Goal: Navigation & Orientation: Find specific page/section

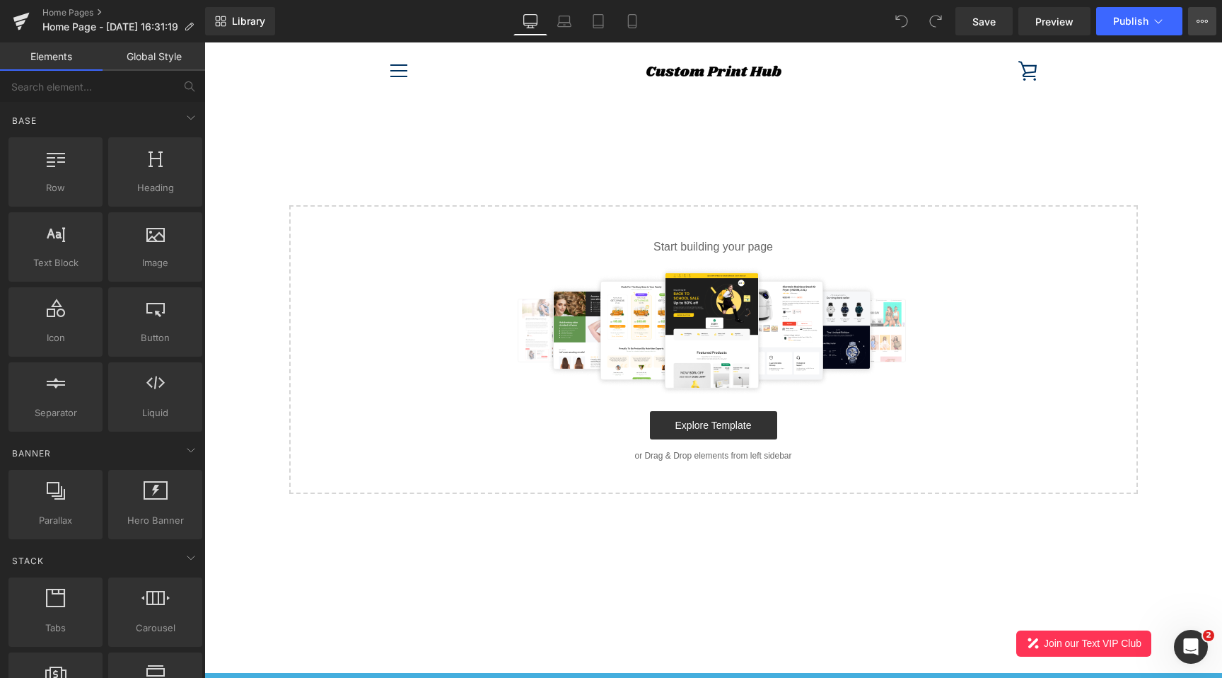
click at [1200, 25] on icon at bounding box center [1202, 21] width 11 height 11
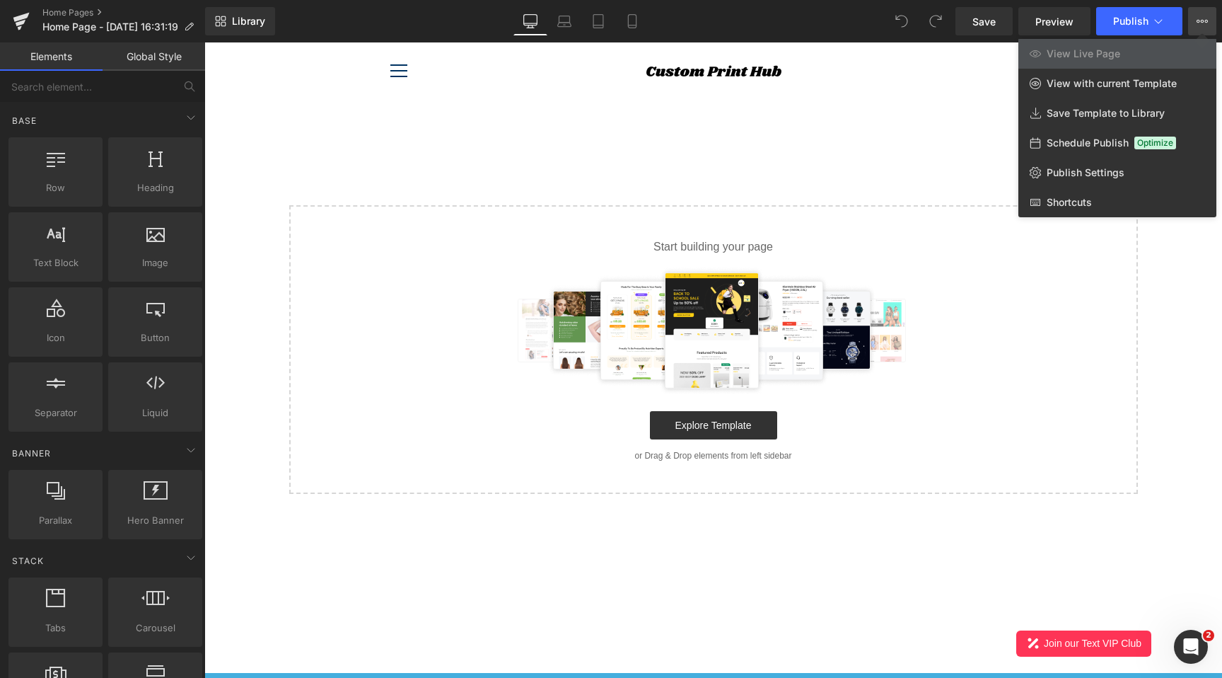
click at [1078, 501] on div at bounding box center [713, 359] width 1018 height 635
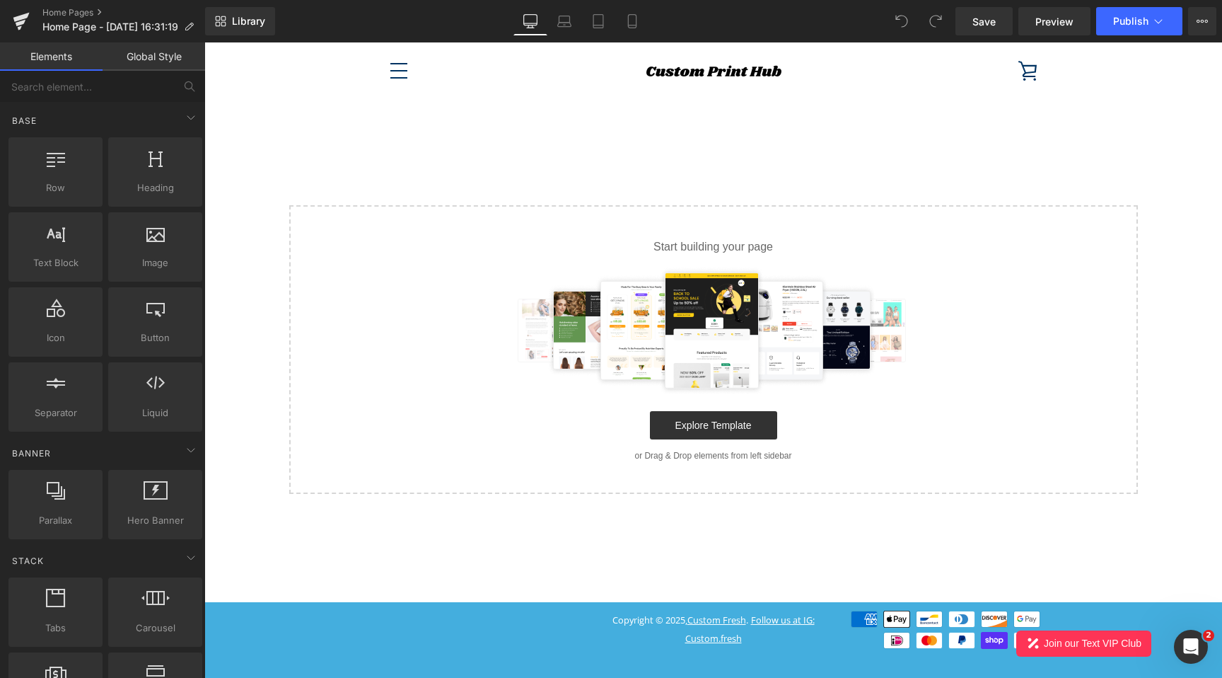
click at [393, 73] on button "Menu" at bounding box center [398, 70] width 35 height 35
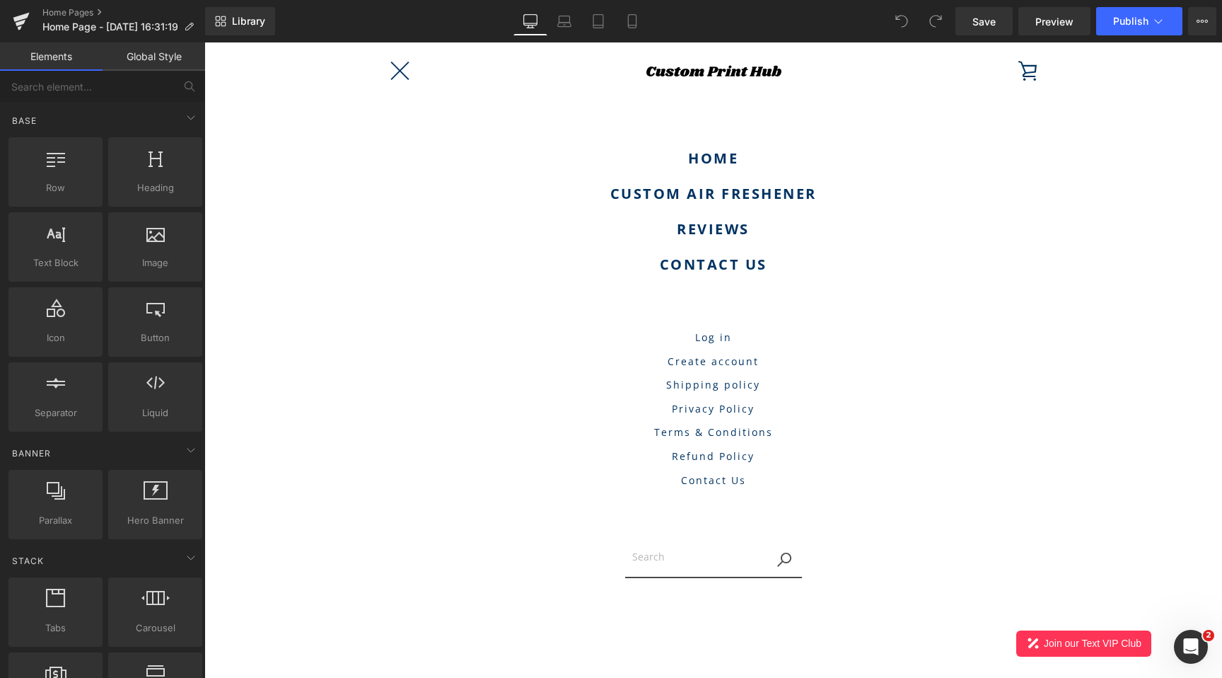
click at [393, 73] on button "Menu" at bounding box center [398, 70] width 35 height 35
